Goal: Task Accomplishment & Management: Manage account settings

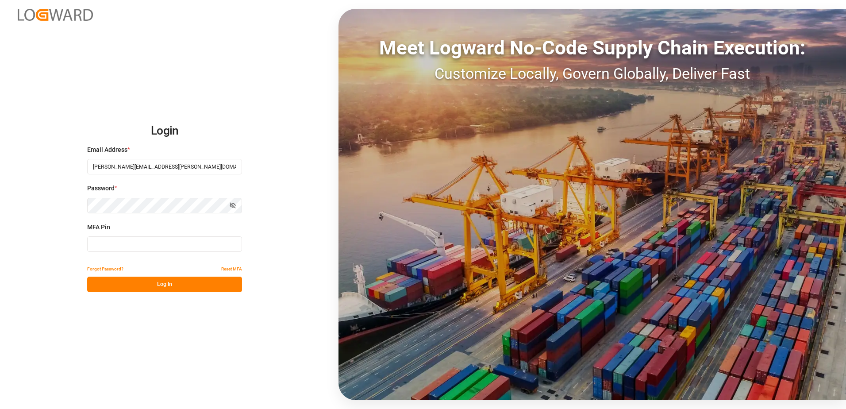
click at [167, 252] on div "MFA Pin" at bounding box center [164, 242] width 155 height 39
click at [173, 246] on input at bounding box center [164, 243] width 155 height 15
type input "469166"
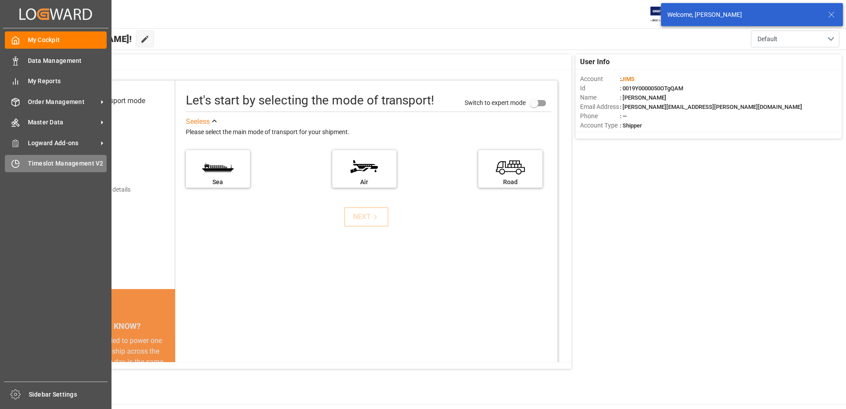
click at [31, 162] on span "Timeslot Management V2" at bounding box center [67, 163] width 79 height 9
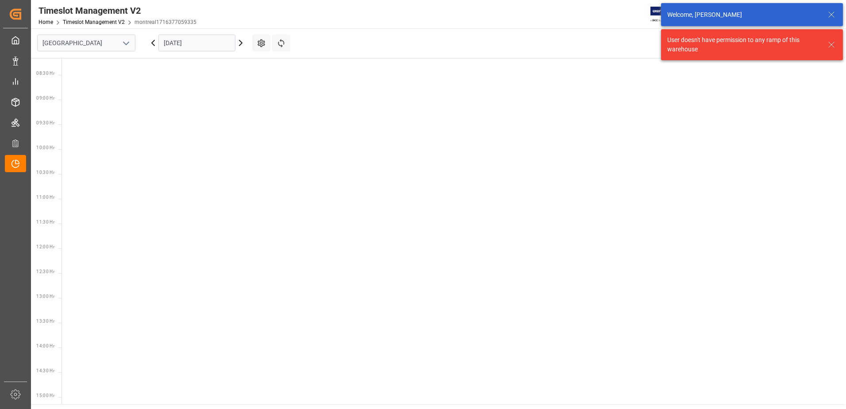
scroll to position [409, 0]
click at [122, 42] on icon "open menu" at bounding box center [126, 43] width 11 height 11
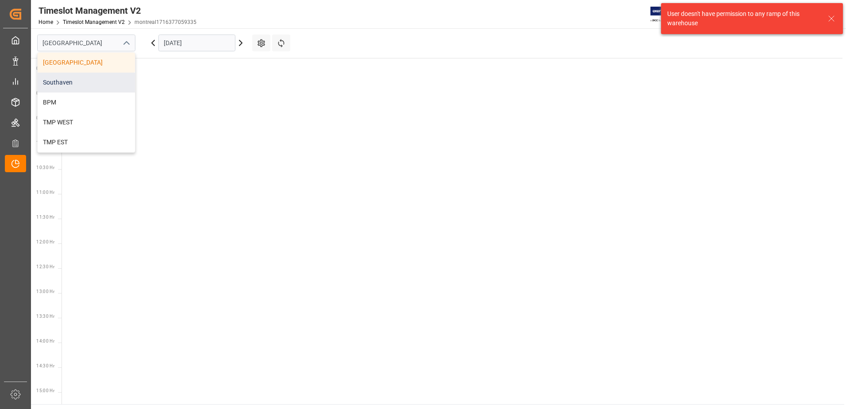
click at [84, 81] on div "Southaven" at bounding box center [86, 83] width 97 height 20
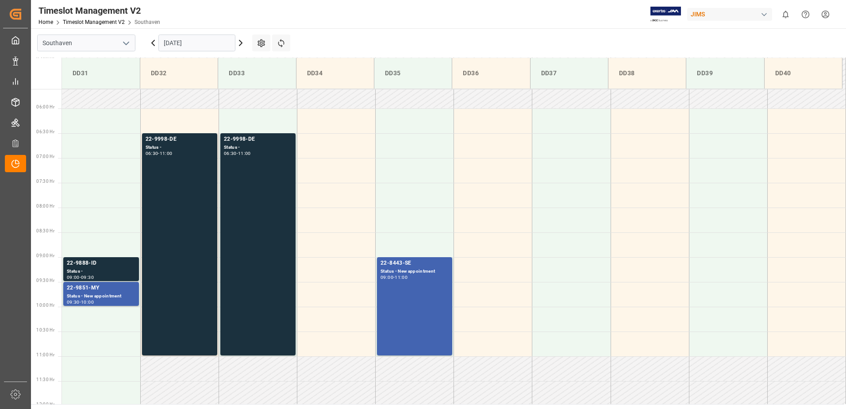
scroll to position [282, 0]
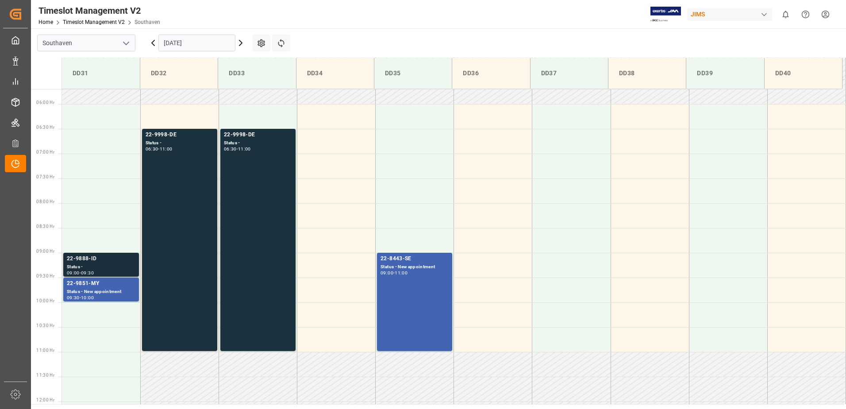
click at [100, 256] on div "22-9888-ID" at bounding box center [101, 258] width 69 height 9
click at [101, 293] on div "Status - New appointment" at bounding box center [101, 292] width 69 height 8
click at [176, 199] on div "22-9998-DE Status - 06:30 - 11:00" at bounding box center [180, 240] width 68 height 219
click at [261, 315] on div "22-9998-DE Status - 06:30 - 11:00" at bounding box center [258, 240] width 68 height 219
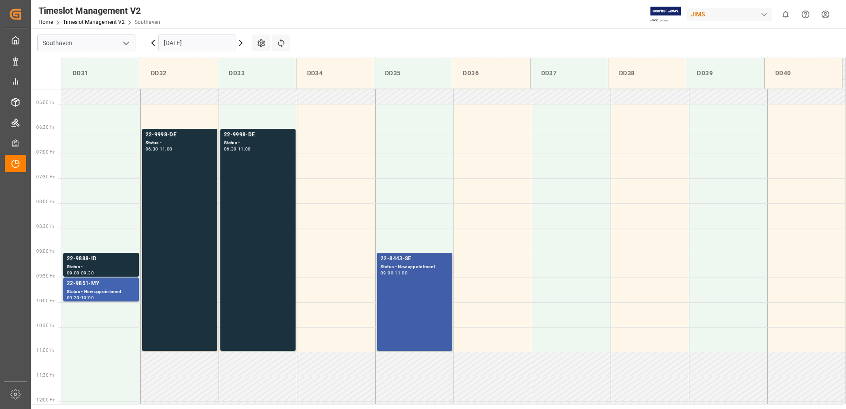
click at [421, 327] on div "22-8443-SE Status - New appointment 09:00 - 11:00" at bounding box center [415, 301] width 68 height 95
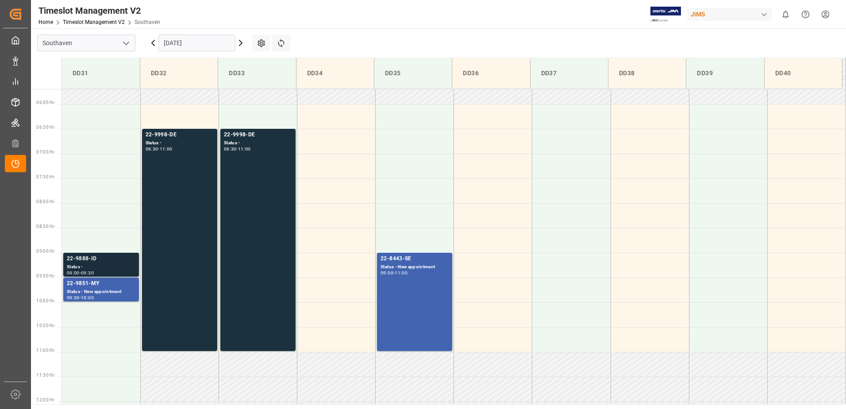
click at [112, 257] on div "22-9888-ID" at bounding box center [101, 258] width 69 height 9
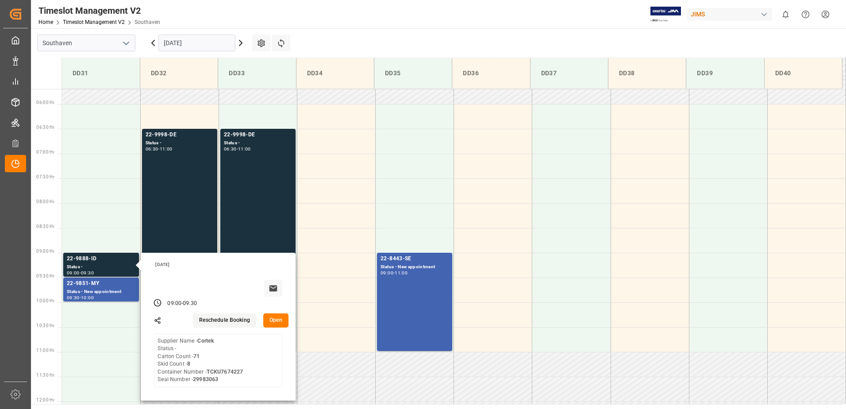
click at [269, 325] on button "Open" at bounding box center [276, 320] width 26 height 14
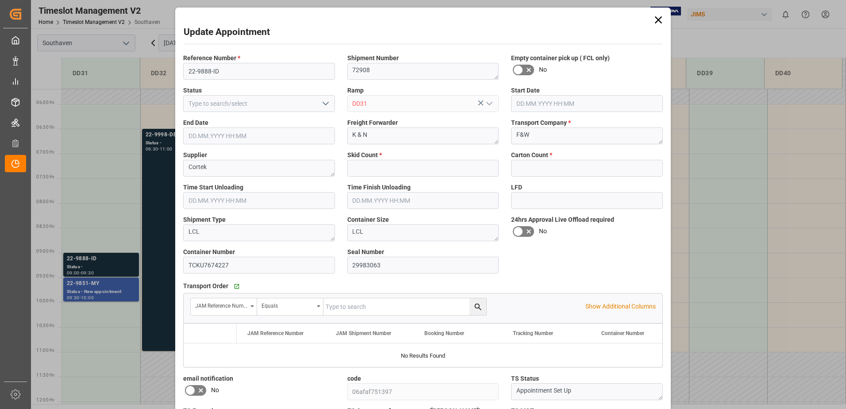
type input "8"
type input "71"
type input "[DATE] 09:00"
type input "[DATE] 09:30"
type input "[DATE] 13:50"
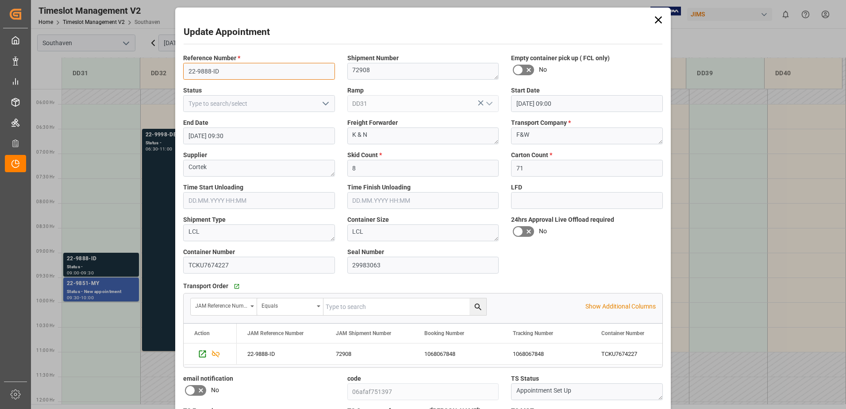
click at [227, 74] on input "22-9888-ID" at bounding box center [259, 71] width 152 height 17
click at [252, 75] on input "22-9888-ID" at bounding box center [259, 71] width 152 height 17
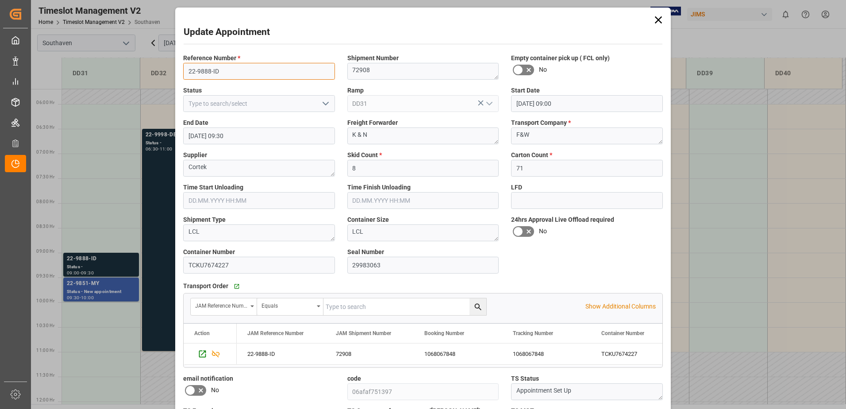
click at [252, 75] on input "22-9888-ID" at bounding box center [259, 71] width 152 height 17
click at [119, 295] on div "Update Appointment Reference Number * 22-9888-ID Shipment Number 72908 Empty co…" at bounding box center [423, 204] width 846 height 409
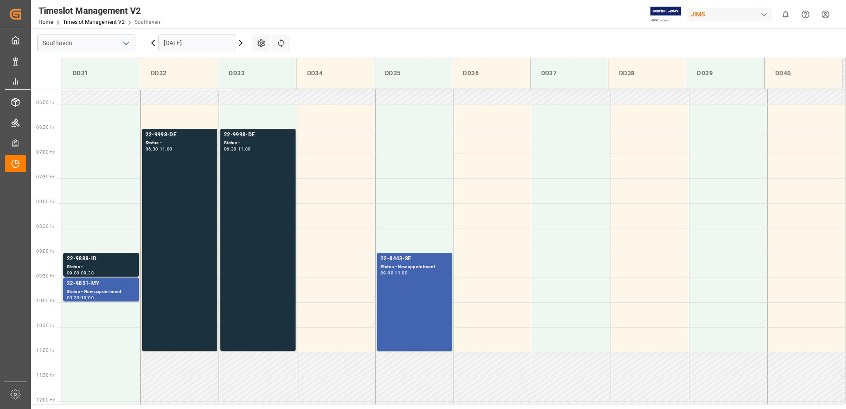
click at [110, 290] on div "Status - New appointment" at bounding box center [101, 292] width 69 height 8
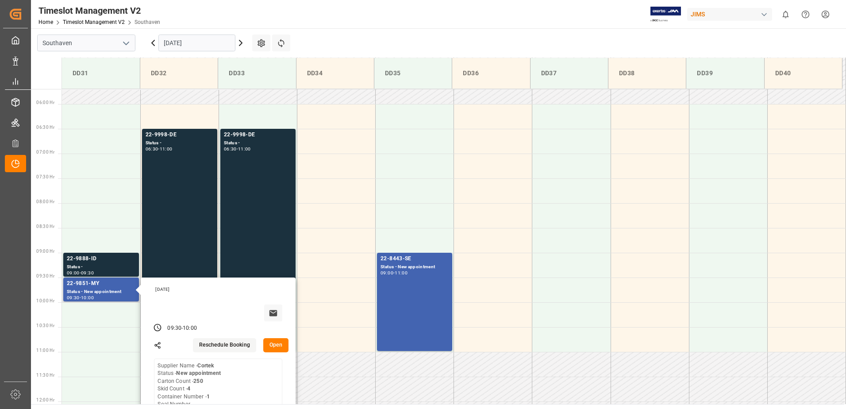
click at [273, 344] on button "Open" at bounding box center [276, 345] width 26 height 14
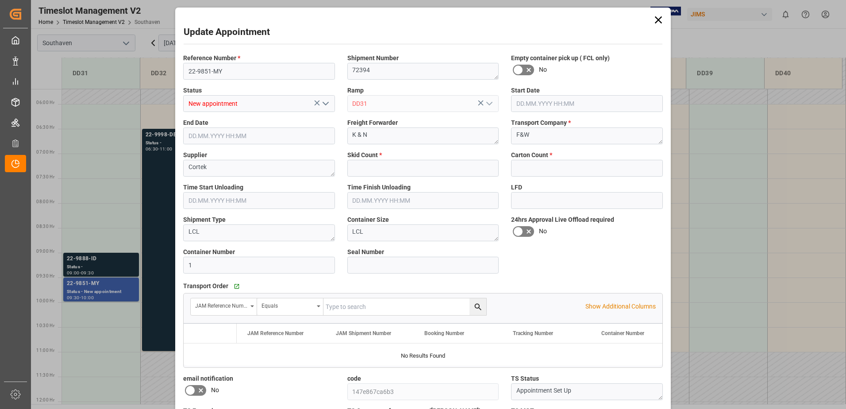
type input "4"
type input "250"
type input "[DATE] 09:30"
type input "[DATE] 10:00"
type input "[DATE] 17:11"
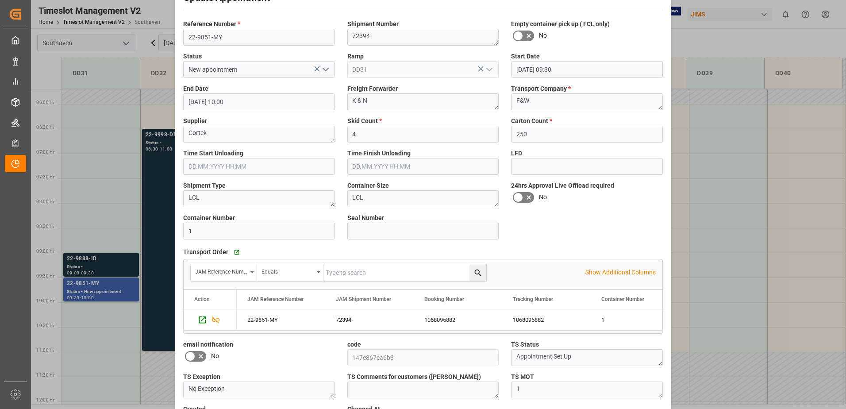
scroll to position [101, 0]
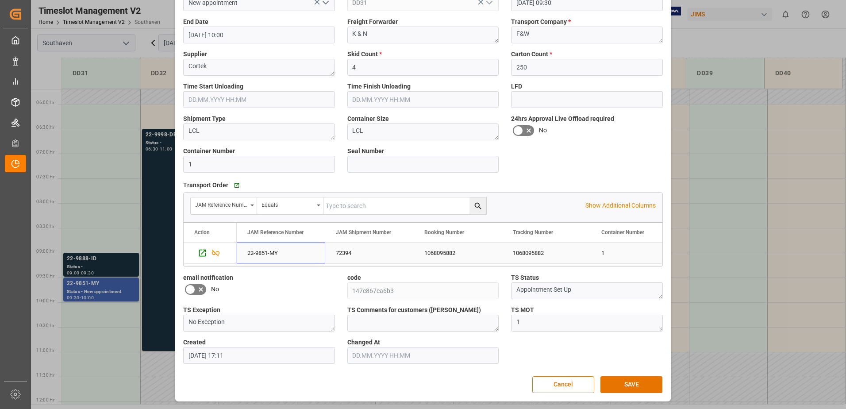
click at [261, 251] on div "22-9851-MY" at bounding box center [281, 252] width 88 height 21
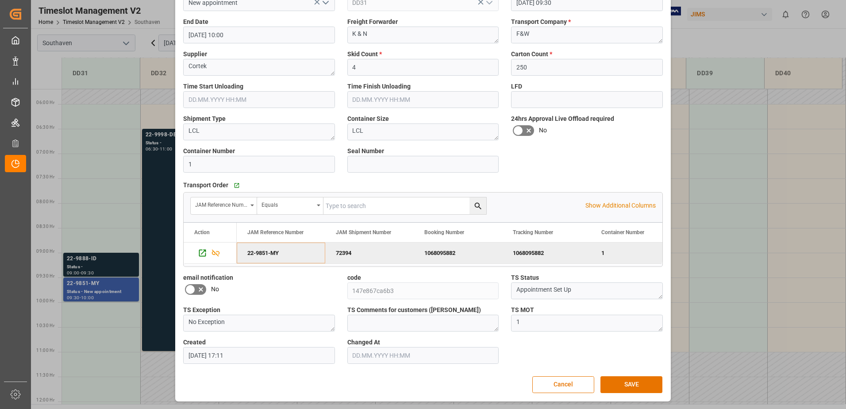
click at [102, 276] on div "Update Appointment Reference Number * 22-9851-MY Shipment Number 72394 Empty co…" at bounding box center [423, 204] width 846 height 409
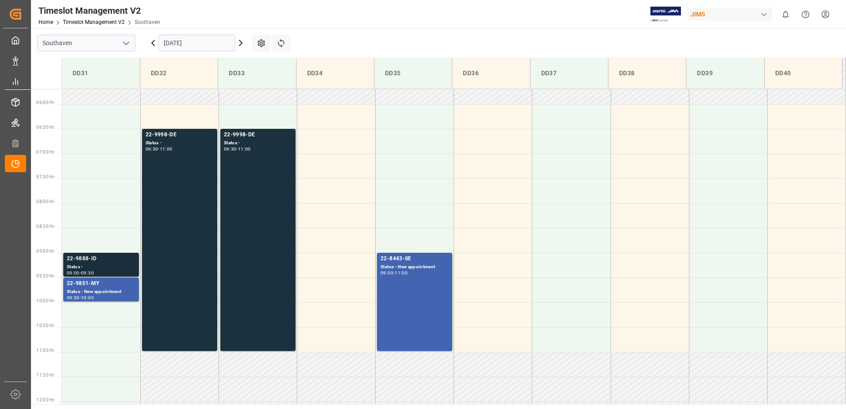
click at [99, 267] on div "Status -" at bounding box center [101, 267] width 69 height 8
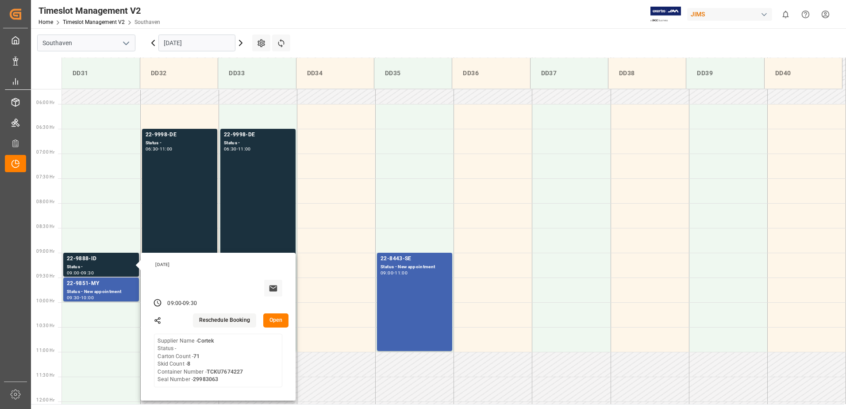
click at [266, 324] on button "Open" at bounding box center [276, 320] width 26 height 14
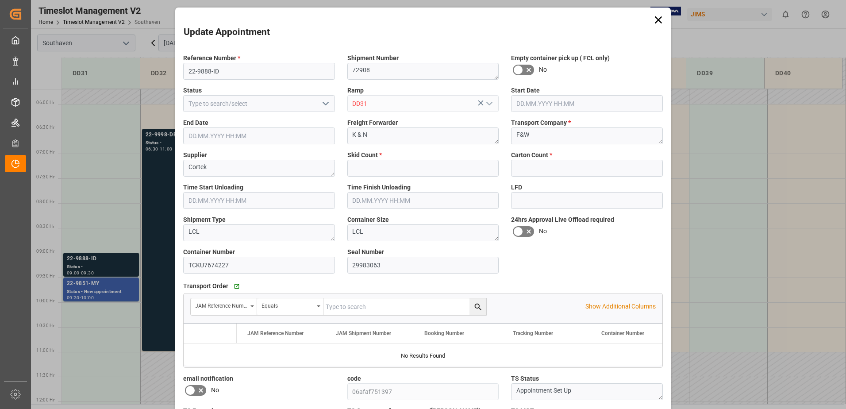
type input "8"
type input "71"
type input "[DATE] 09:00"
type input "[DATE] 09:30"
type input "[DATE] 13:50"
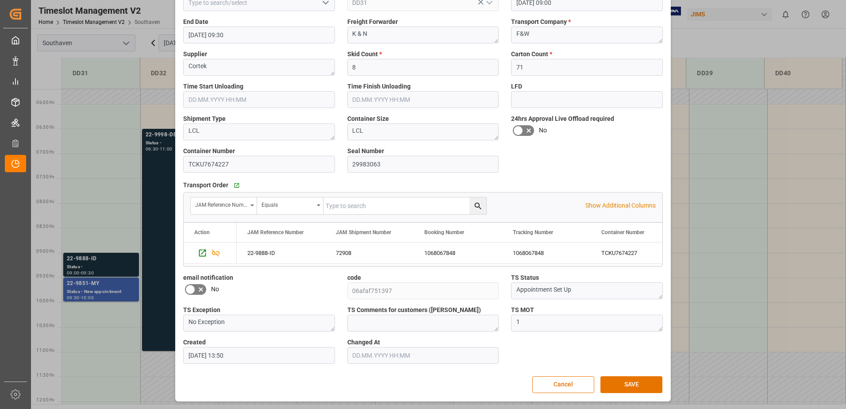
click at [97, 283] on div "Update Appointment Reference Number * 22-9888-ID Shipment Number 72908 Empty co…" at bounding box center [423, 204] width 846 height 409
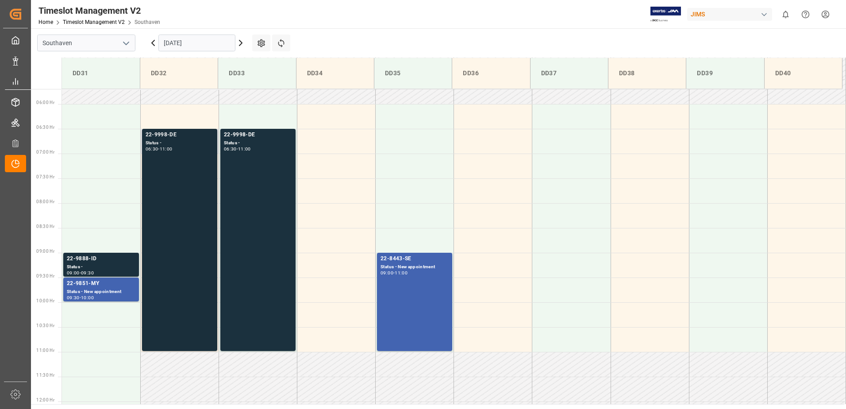
click at [164, 196] on div "22-9998-DE Status - 06:30 - 11:00" at bounding box center [180, 240] width 68 height 219
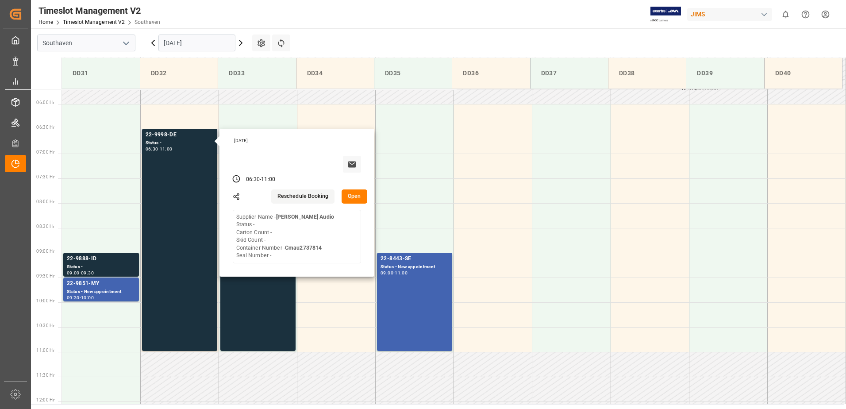
click at [350, 198] on button "Open" at bounding box center [355, 196] width 26 height 14
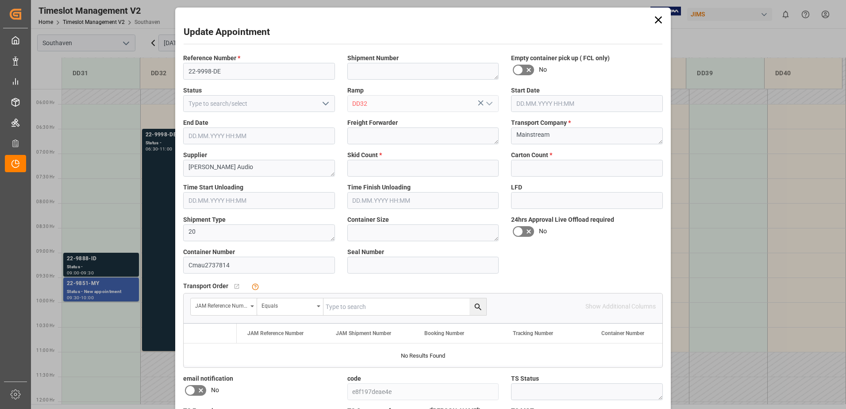
type input "0"
type input "[DATE] 06:30"
type input "[DATE] 11:00"
type input "[DATE] 17:05"
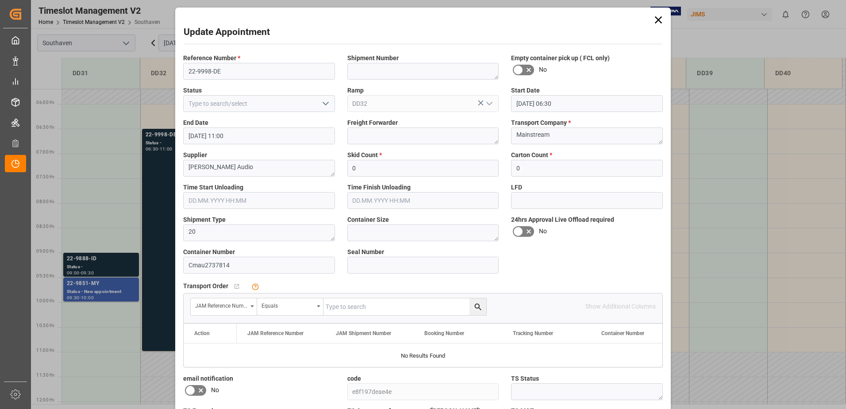
click at [104, 285] on div "Update Appointment Reference Number * 22-9998-DE Shipment Number Empty containe…" at bounding box center [423, 204] width 846 height 409
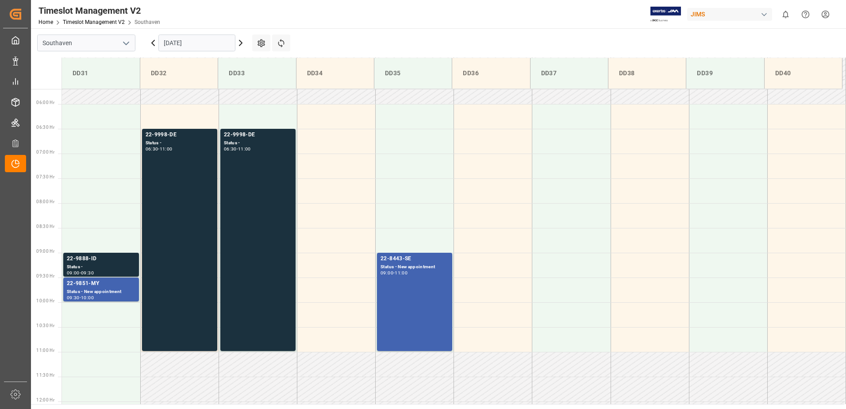
click at [104, 296] on div "09:30 - 10:00" at bounding box center [101, 298] width 69 height 5
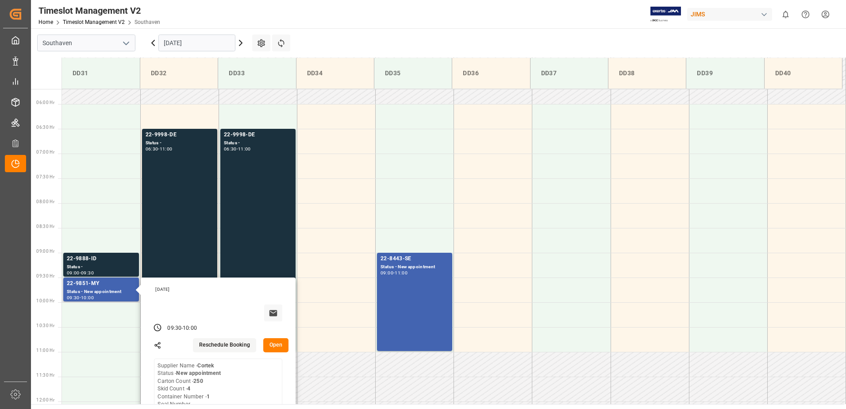
click at [274, 346] on button "Open" at bounding box center [276, 345] width 26 height 14
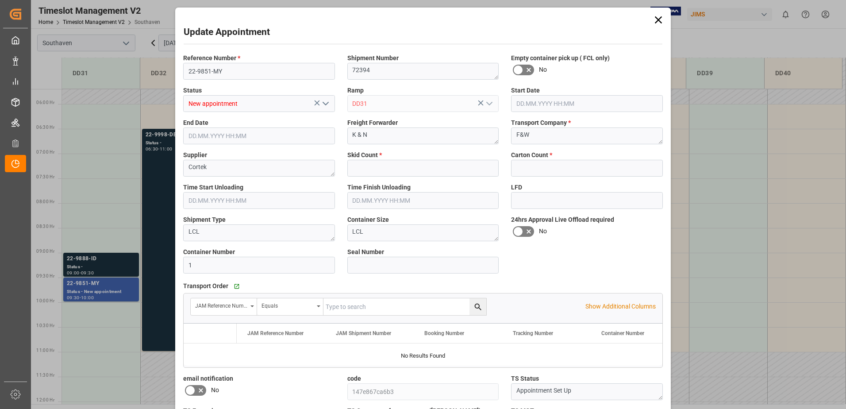
type input "4"
type input "250"
type input "[DATE] 09:30"
type input "[DATE] 10:00"
type input "[DATE] 17:11"
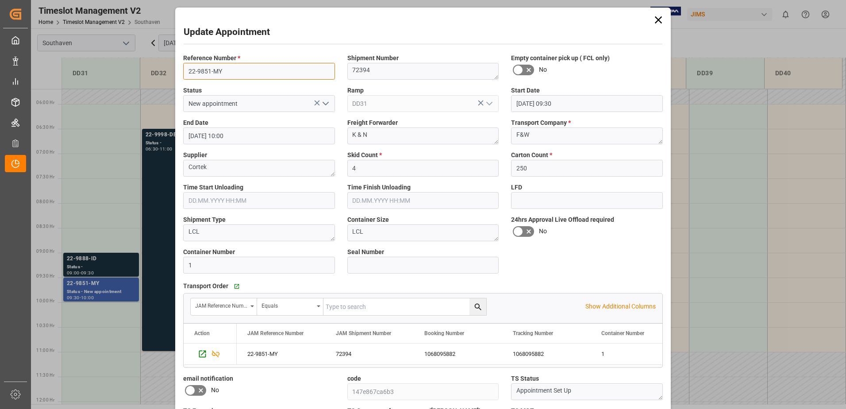
click at [236, 75] on input "22-9851-MY" at bounding box center [259, 71] width 152 height 17
click at [146, 297] on div "Update Appointment Reference Number * 22-9851-MY Shipment Number 72394 Empty co…" at bounding box center [423, 204] width 846 height 409
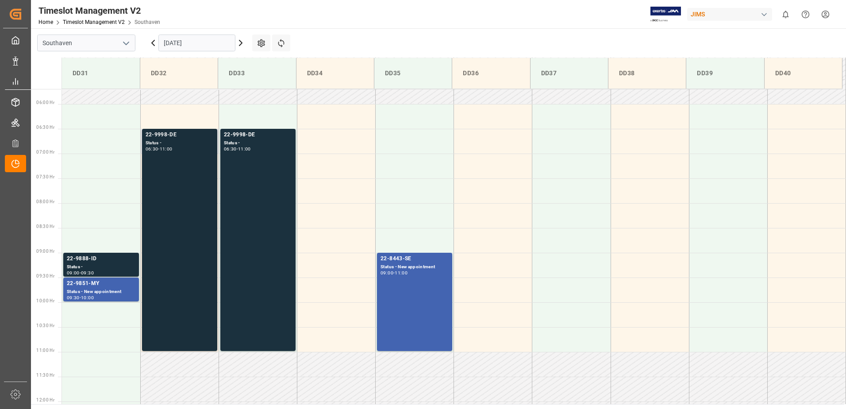
click at [156, 199] on div "22-9998-DE Status - 06:30 - 11:00" at bounding box center [180, 240] width 68 height 219
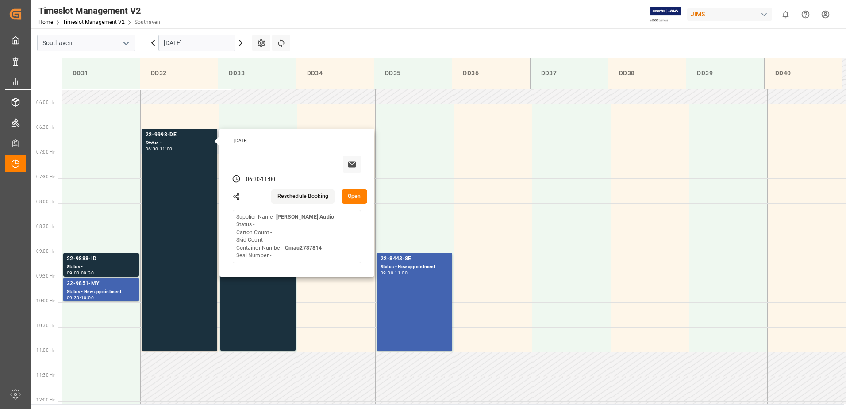
click at [352, 202] on button "Open" at bounding box center [355, 196] width 26 height 14
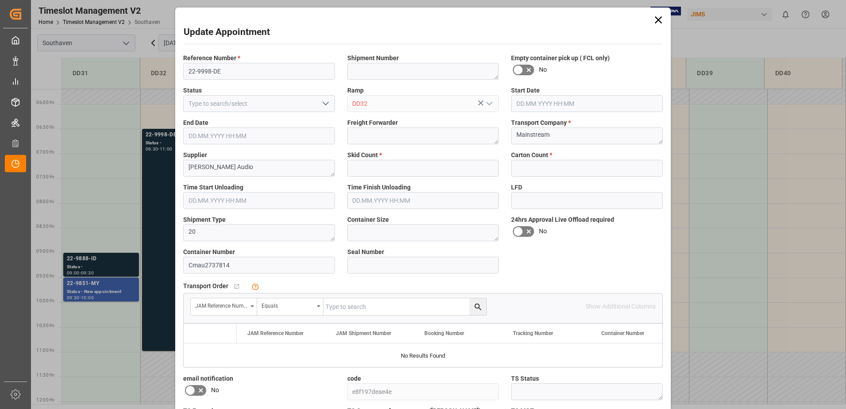
type input "0"
type input "[DATE] 06:30"
type input "[DATE] 11:00"
type input "[DATE] 17:05"
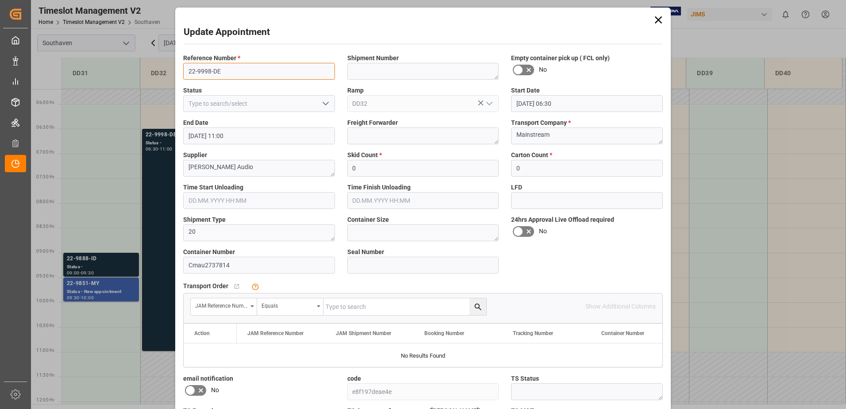
click at [247, 74] on input "22-9998-DE" at bounding box center [259, 71] width 152 height 17
click at [162, 163] on div "Update Appointment Reference Number * 22-9998-DE Shipment Number Empty containe…" at bounding box center [423, 204] width 846 height 409
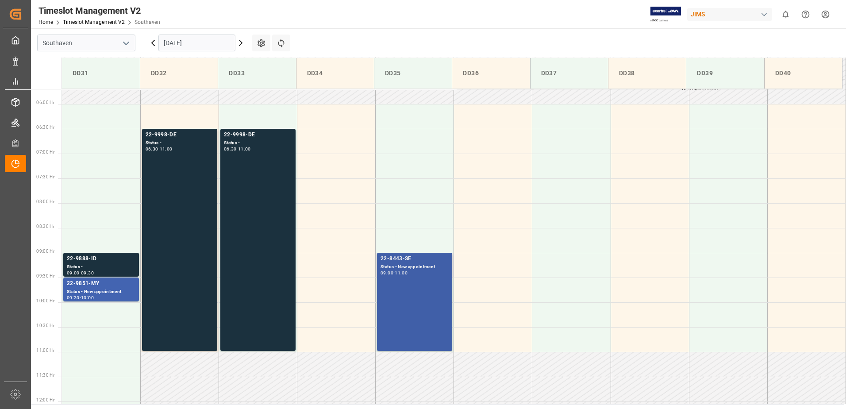
click at [432, 293] on div "22-8443-SE Status - New appointment 09:00 - 11:00" at bounding box center [415, 301] width 68 height 95
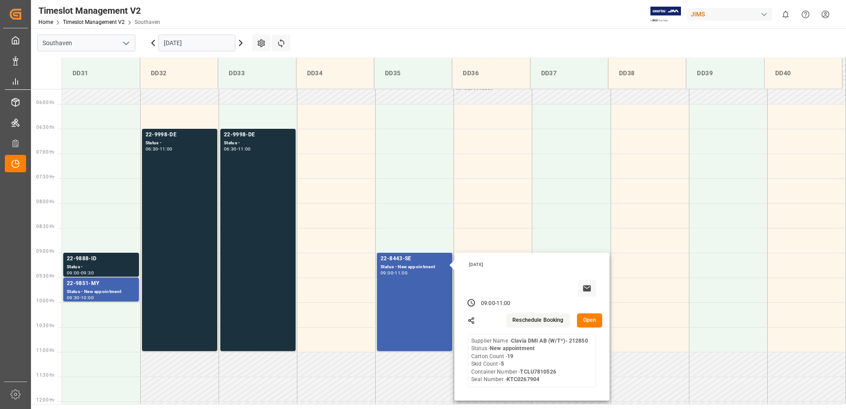
click at [590, 320] on button "Open" at bounding box center [590, 320] width 26 height 14
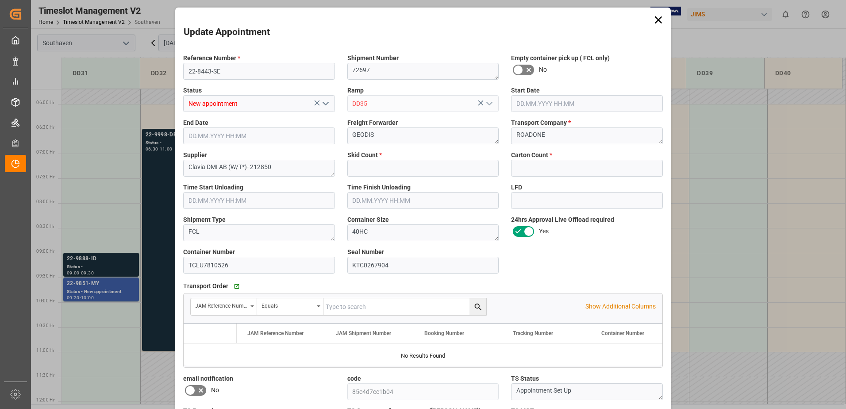
type input "5"
type input "19"
type input "[DATE] 09:00"
type input "[DATE] 11:00"
type input "[DATE] 17:03"
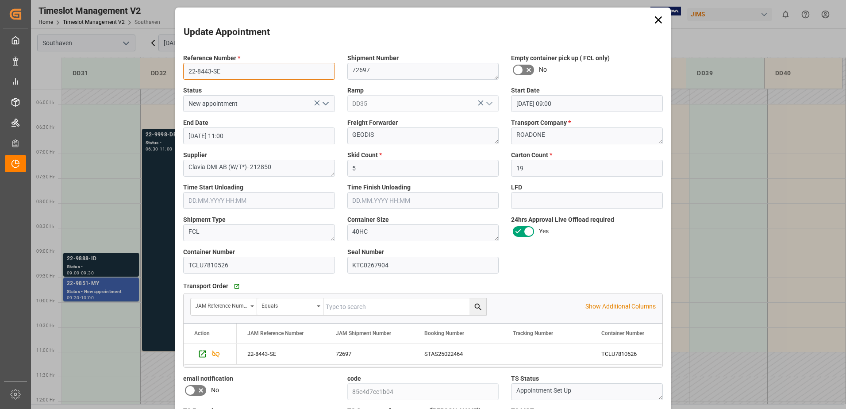
click at [226, 68] on input "22-8443-SE" at bounding box center [259, 71] width 152 height 17
drag, startPoint x: 351, startPoint y: 353, endPoint x: 327, endPoint y: 279, distance: 77.9
click at [352, 353] on div "72697" at bounding box center [369, 353] width 88 height 21
